Goal: Task Accomplishment & Management: Complete application form

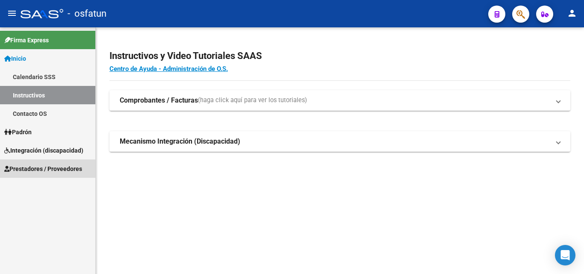
click at [79, 164] on span "Prestadores / Proveedores" at bounding box center [43, 168] width 78 height 9
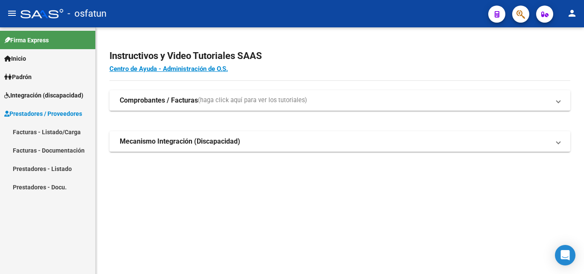
click at [64, 132] on link "Facturas - Listado/Carga" at bounding box center [47, 132] width 95 height 18
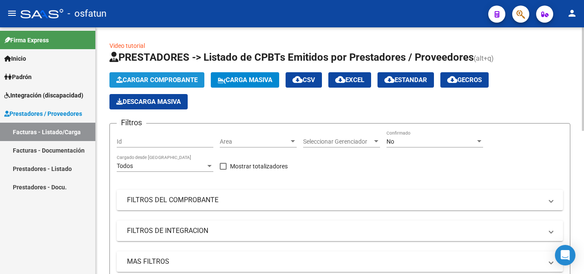
click at [153, 83] on span "Cargar Comprobante" at bounding box center [156, 80] width 81 height 8
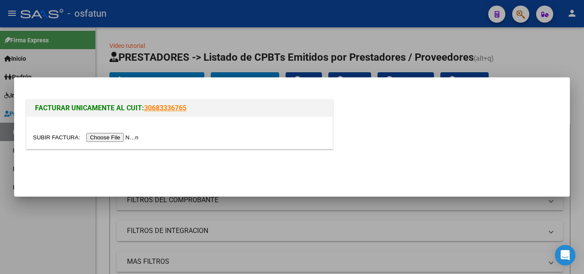
click at [113, 139] on input "file" at bounding box center [87, 137] width 108 height 9
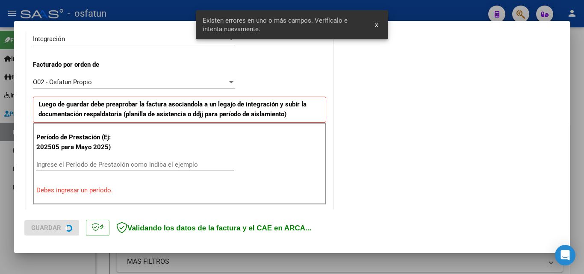
scroll to position [252, 0]
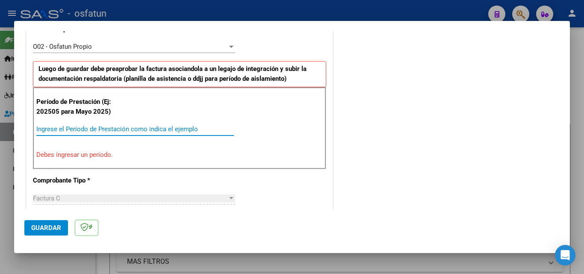
click at [107, 130] on input "Ingrese el Período de Prestación como indica el ejemplo" at bounding box center [135, 129] width 198 height 8
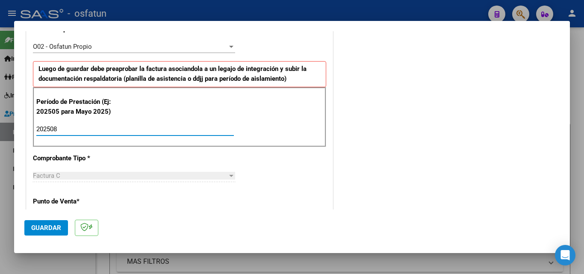
type input "202508"
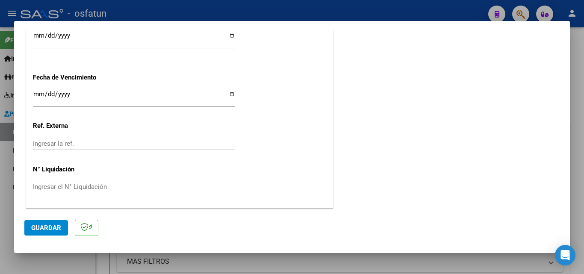
scroll to position [666, 0]
click at [36, 98] on input "Ingresar la fecha" at bounding box center [134, 97] width 202 height 14
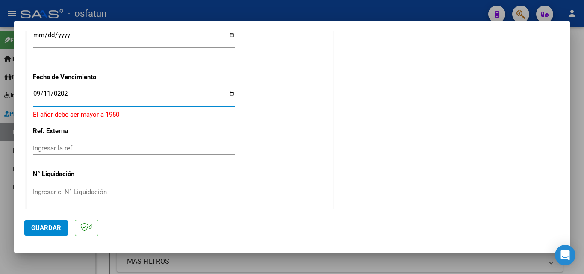
type input "[DATE]"
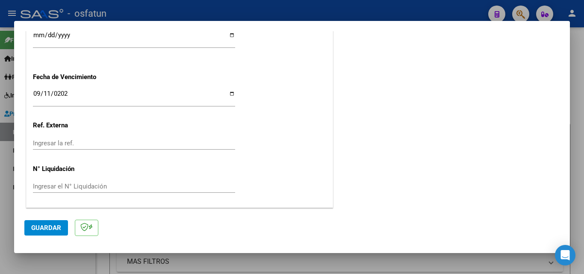
click at [239, 99] on app-form-text-field "Fecha de Vencimiento [DATE] Ingresar la fecha" at bounding box center [137, 88] width 209 height 31
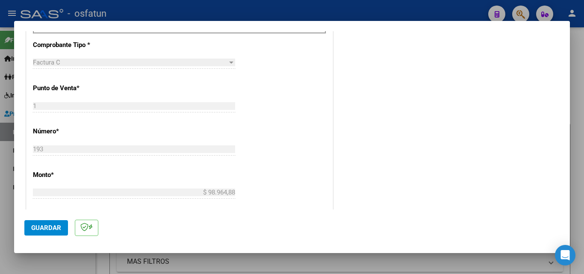
scroll to position [410, 0]
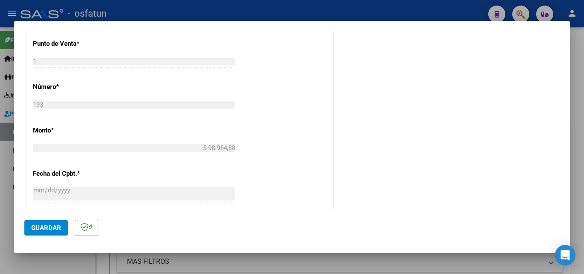
click at [53, 232] on button "Guardar" at bounding box center [46, 227] width 44 height 15
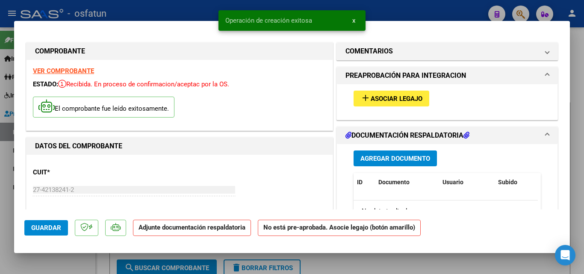
click at [390, 159] on span "Agregar Documento" at bounding box center [396, 159] width 70 height 8
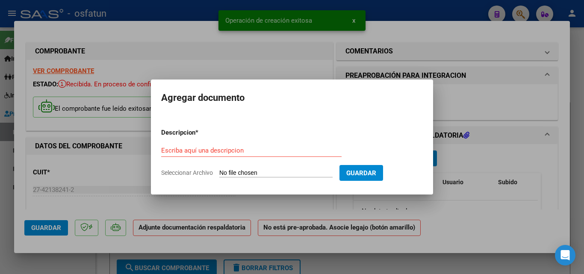
click at [175, 173] on span "Seleccionar Archivo" at bounding box center [187, 172] width 52 height 7
click at [219, 173] on input "Seleccionar Archivo" at bounding box center [275, 173] width 113 height 8
type input "C:\fakepath\PRESUPUESTO AUTORIZADO.pdf"
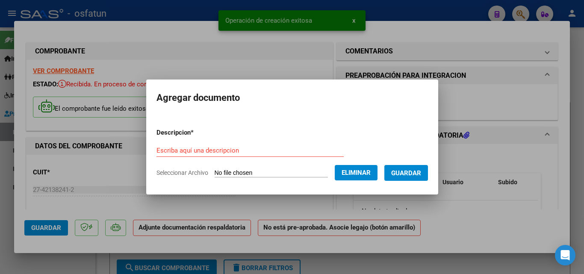
click at [237, 145] on div "Escriba aquí una descripcion" at bounding box center [250, 150] width 187 height 13
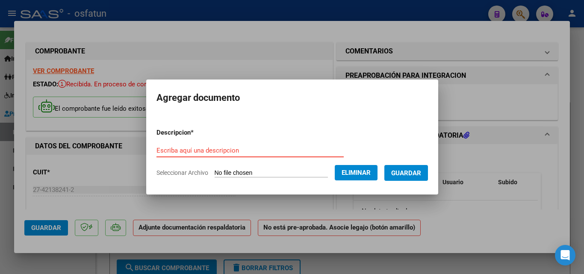
click at [239, 152] on input "Escriba aquí una descripcion" at bounding box center [250, 151] width 187 height 8
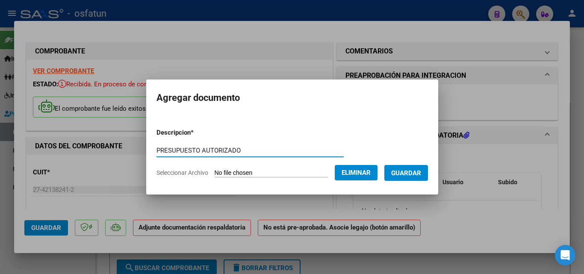
type input "PRESUPUESTO AUTORIZADO"
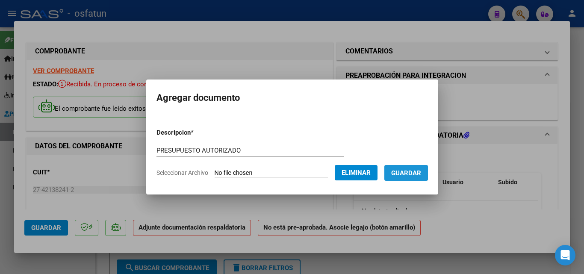
click at [408, 171] on span "Guardar" at bounding box center [406, 173] width 30 height 8
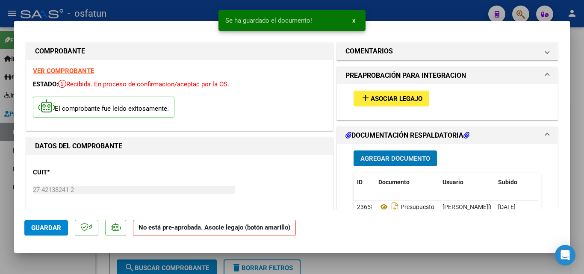
click at [382, 163] on button "Agregar Documento" at bounding box center [395, 159] width 83 height 16
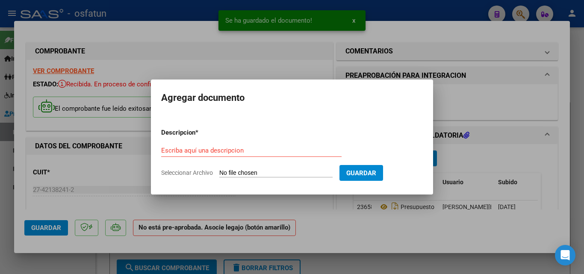
click at [182, 174] on span "Seleccionar Archivo" at bounding box center [187, 172] width 52 height 7
click at [219, 174] on input "Seleccionar Archivo" at bounding box center [275, 173] width 113 height 8
type input "C:\fakepath\Asistencia [PERSON_NAME].pdf"
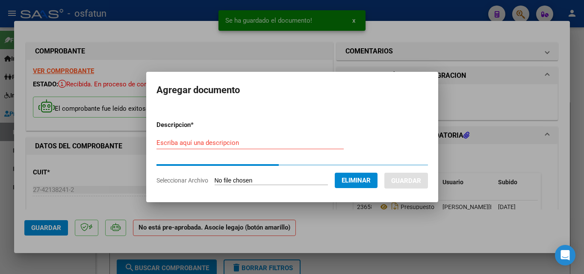
click at [256, 147] on div "Escriba aquí una descripcion" at bounding box center [250, 142] width 187 height 13
click at [254, 140] on input "Escriba aquí una descripcion" at bounding box center [250, 143] width 187 height 8
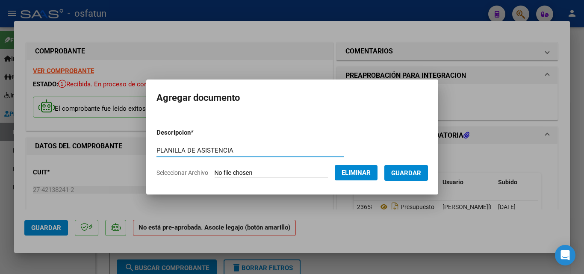
type input "PLANILLA DE ASISTENCIA"
click at [404, 180] on button "Guardar" at bounding box center [407, 173] width 44 height 16
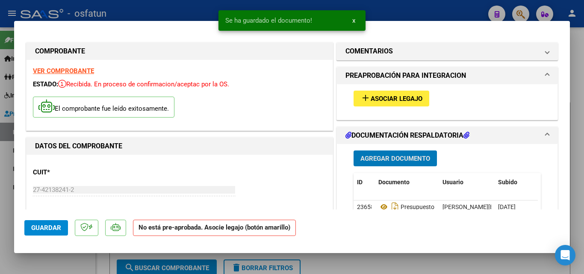
click at [402, 92] on button "add Asociar Legajo" at bounding box center [392, 99] width 76 height 16
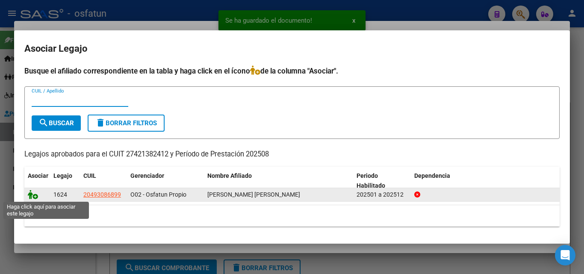
click at [34, 194] on icon at bounding box center [33, 194] width 10 height 9
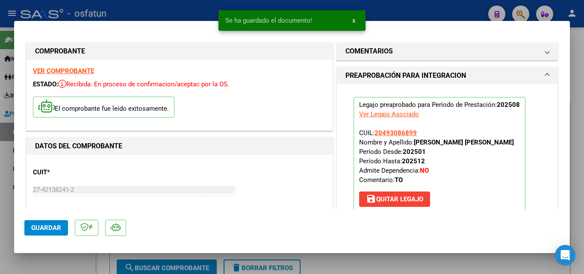
click at [57, 225] on span "Guardar" at bounding box center [46, 228] width 30 height 8
click at [58, 229] on span "Guardar" at bounding box center [46, 228] width 30 height 8
click at [83, 262] on div at bounding box center [292, 137] width 584 height 274
type input "$ 0,00"
